Goal: Information Seeking & Learning: Learn about a topic

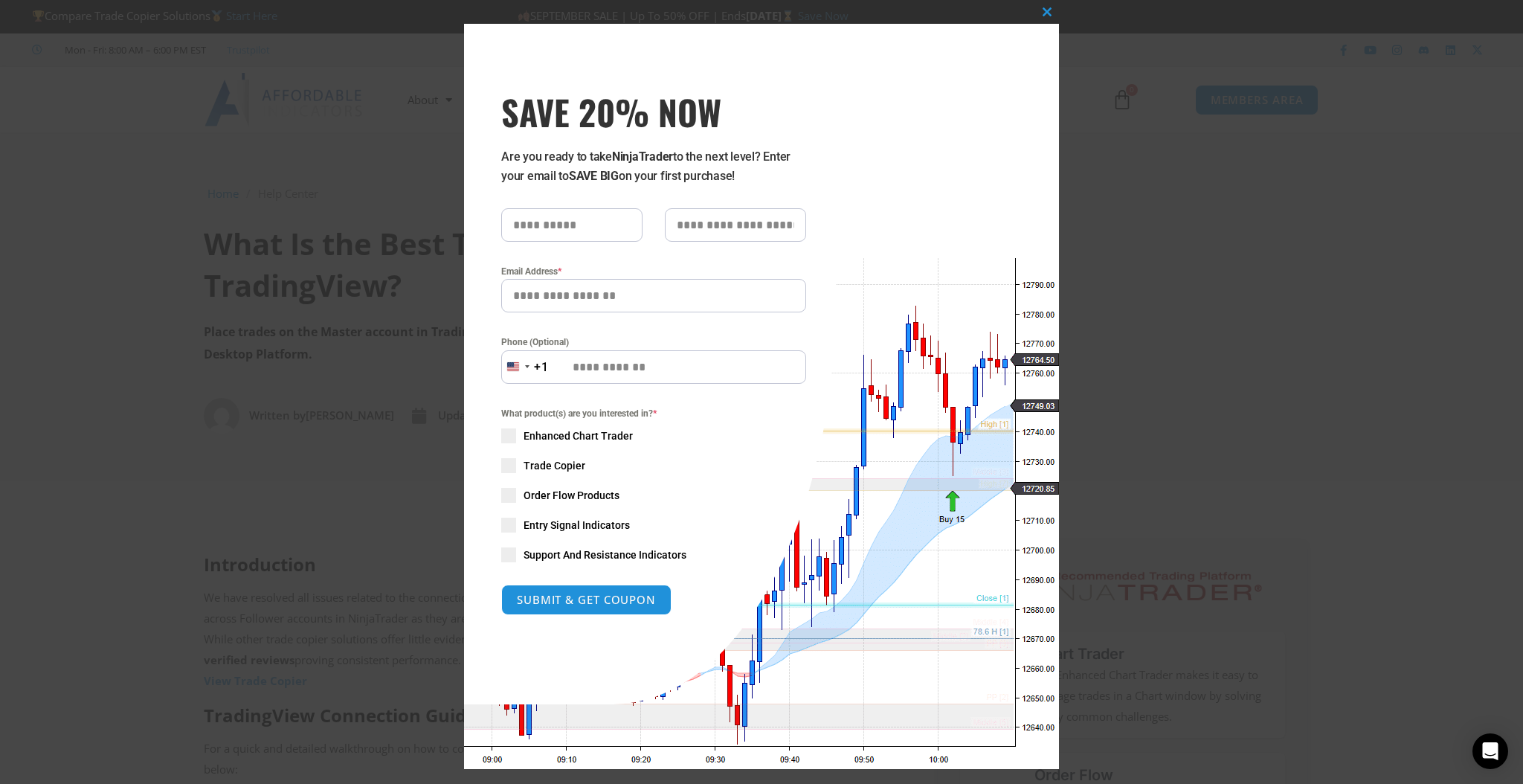
click at [116, 231] on div "Close this module SAVE 20% NOW Are you ready to take NinjaTrader to the next le…" at bounding box center [761, 392] width 1523 height 784
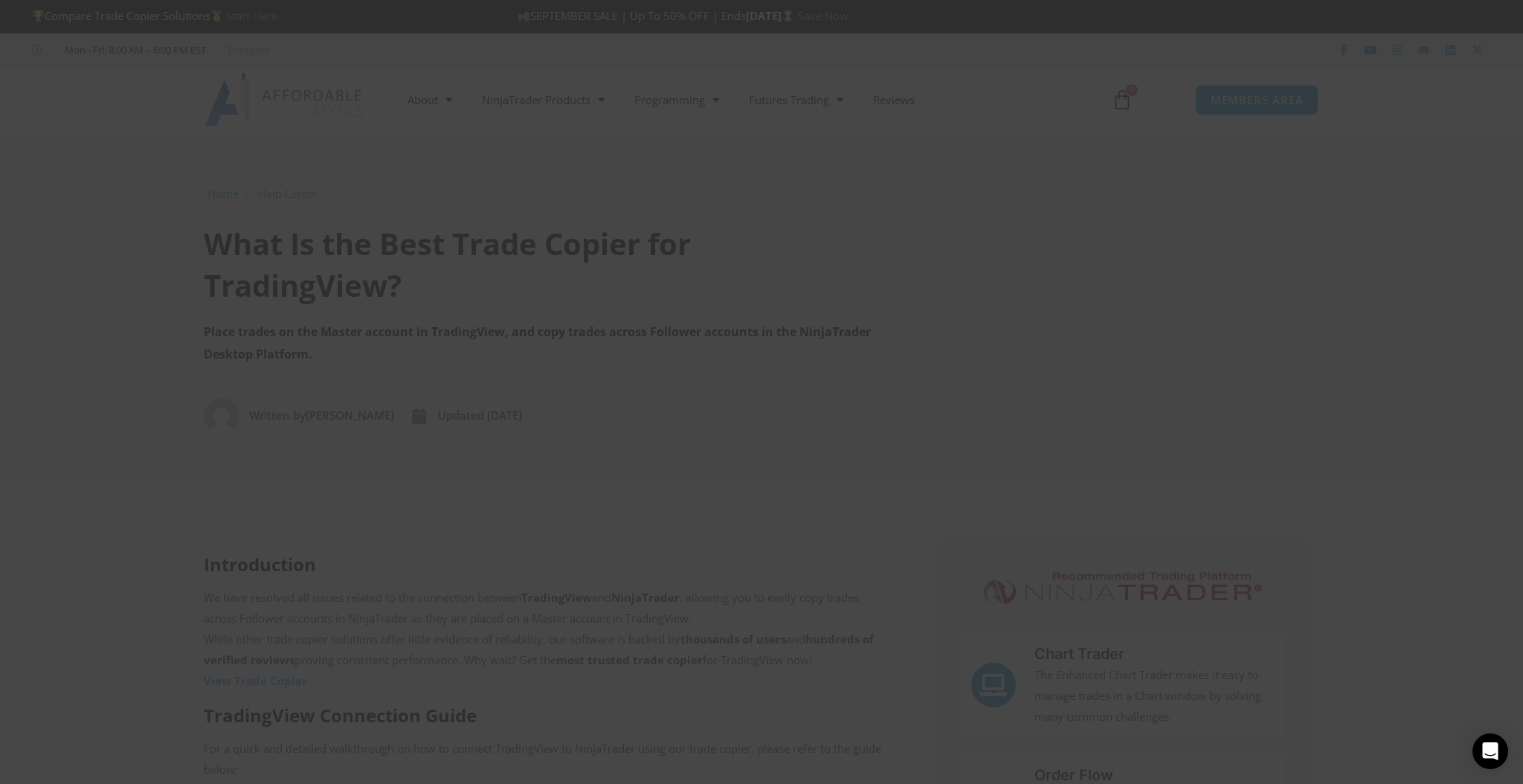
click at [116, 231] on div "Close this module SAVE 20% NOW Are you ready to take NinjaTrader to the next le…" at bounding box center [761, 392] width 1523 height 784
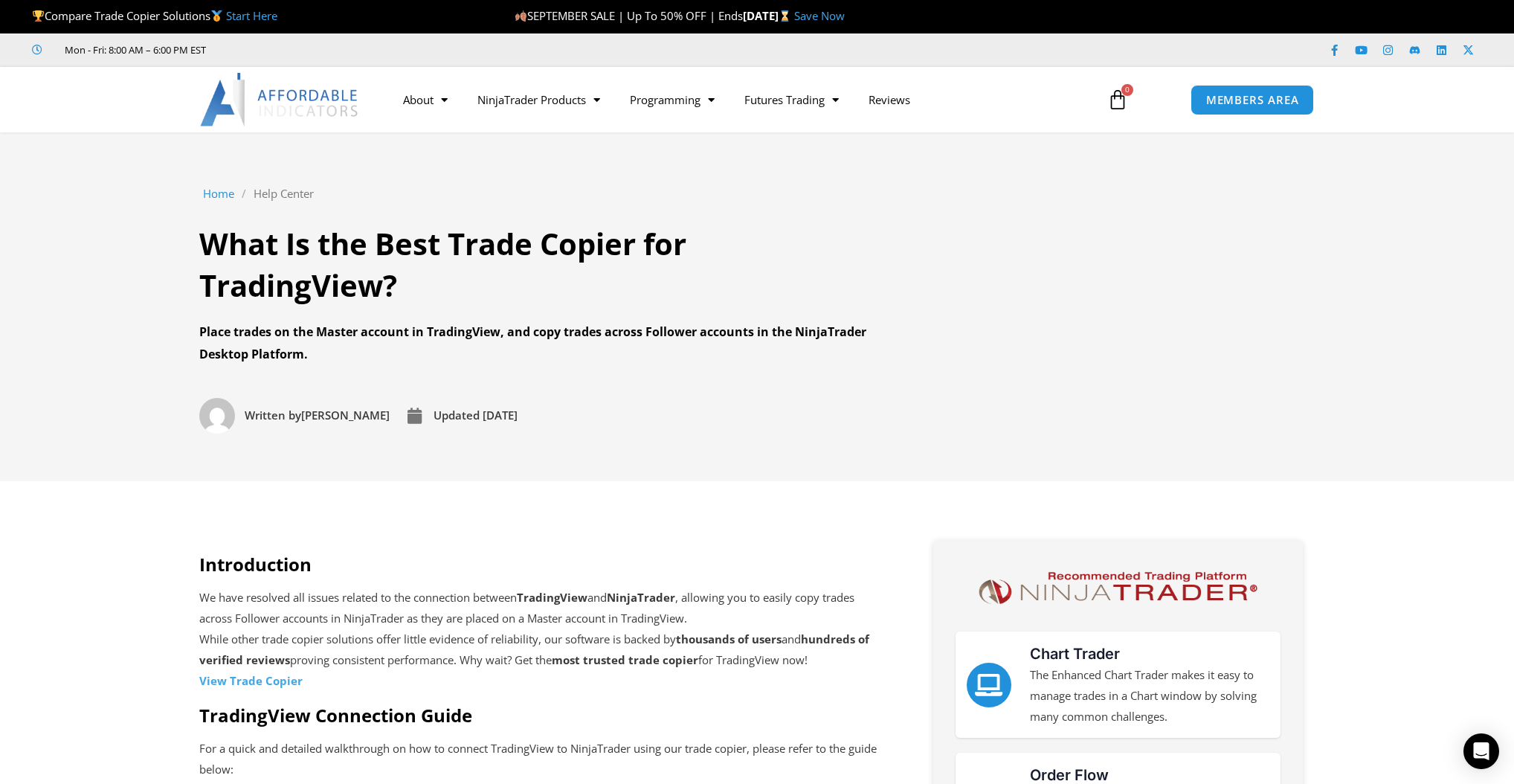
click at [242, 684] on strong "View Trade Copier" at bounding box center [250, 680] width 103 height 15
click at [241, 684] on strong "View Trade Copier" at bounding box center [250, 680] width 103 height 15
click at [171, 251] on section "Home / Help Center / What Is the Best Trade Copier for TradingView? What Is the…" at bounding box center [757, 306] width 1514 height 349
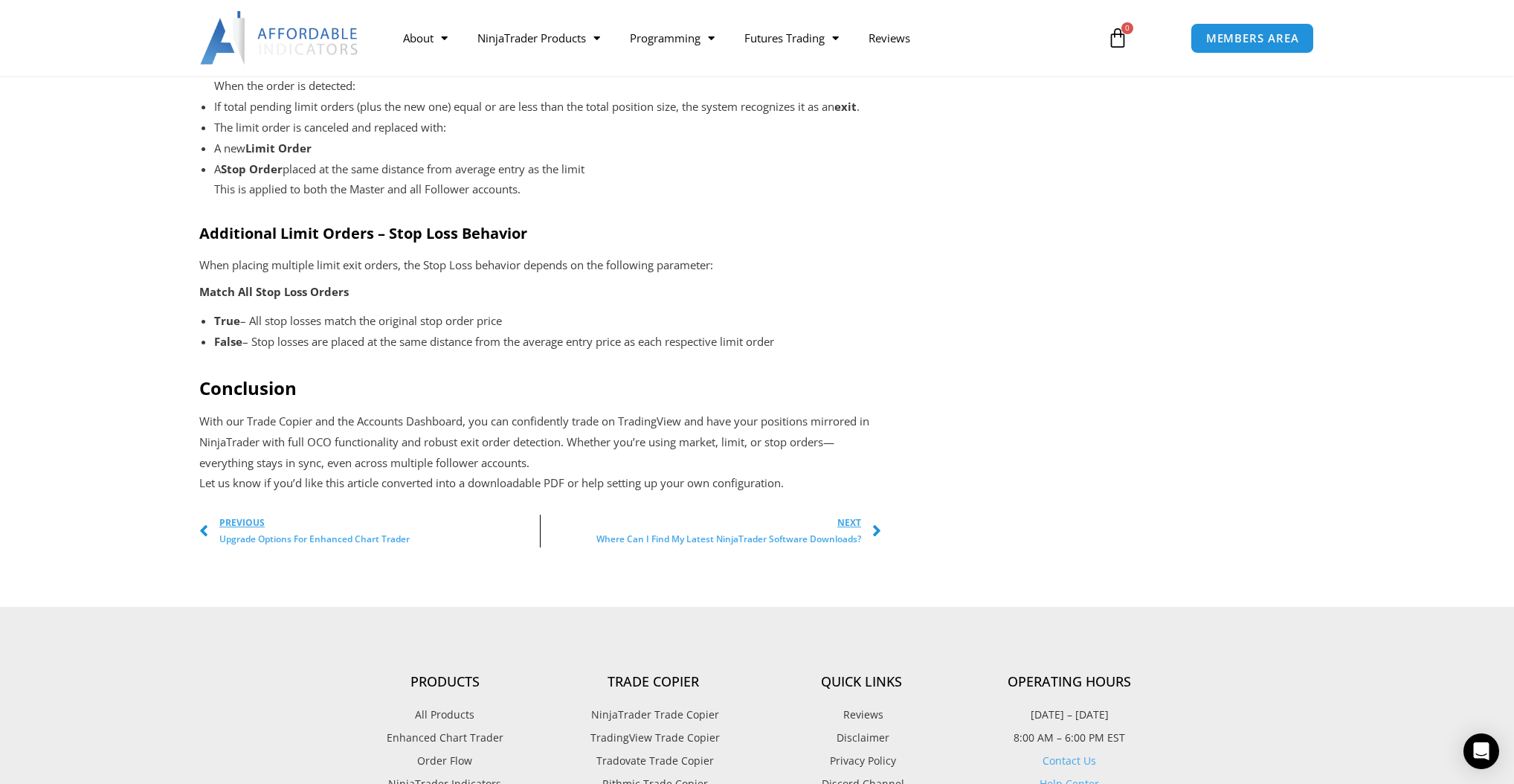
scroll to position [2008, 0]
